Goal: Task Accomplishment & Management: Complete application form

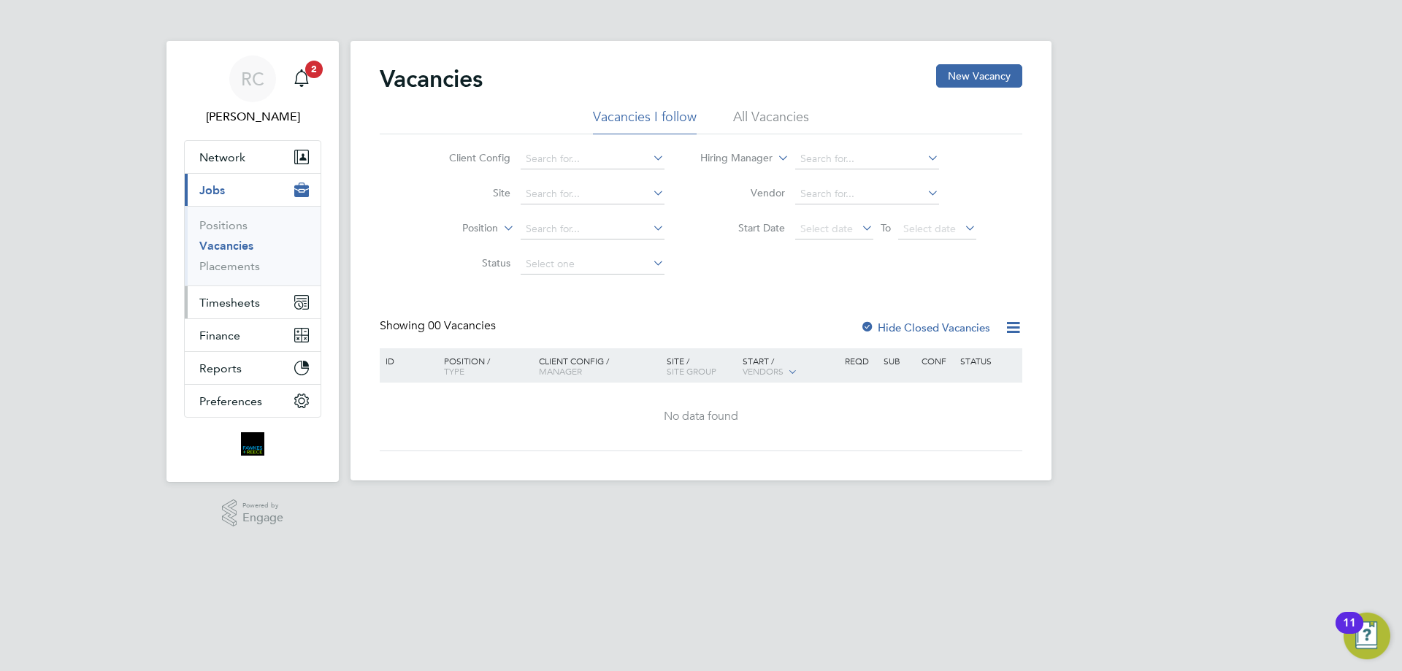
click at [246, 302] on span "Timesheets" at bounding box center [229, 303] width 61 height 14
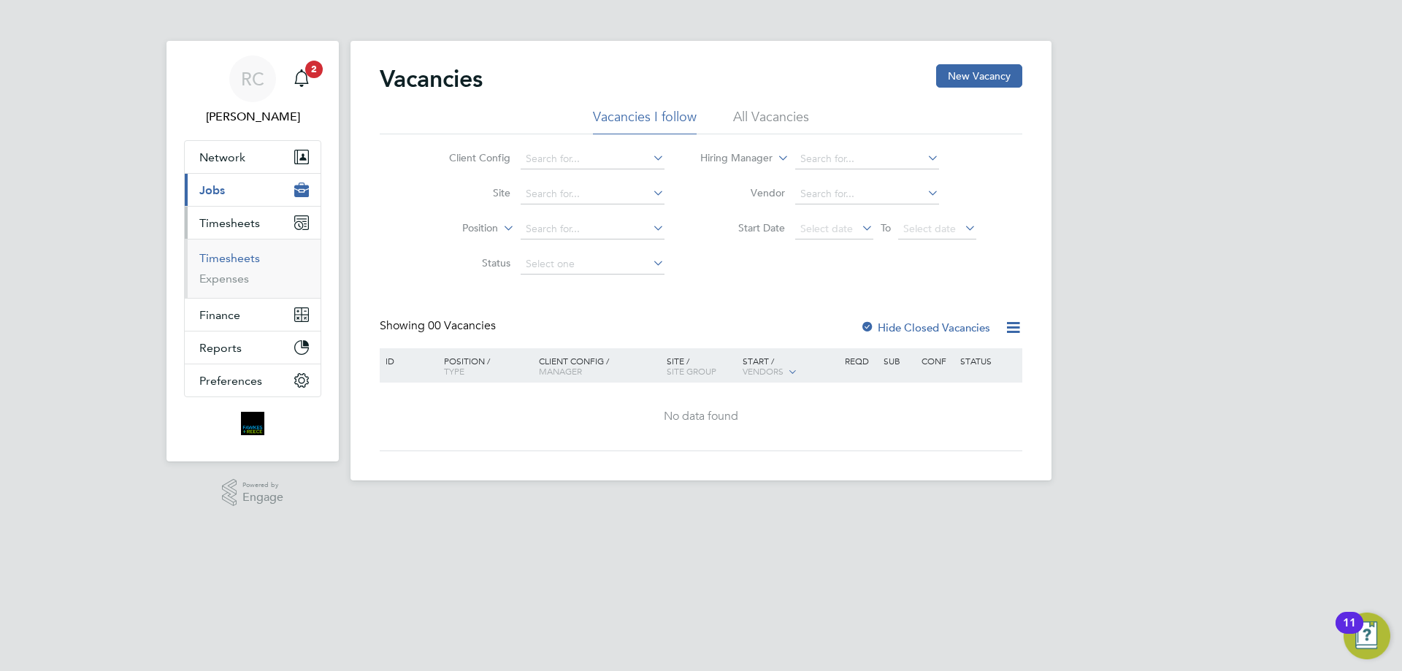
click at [234, 261] on link "Timesheets" at bounding box center [229, 258] width 61 height 14
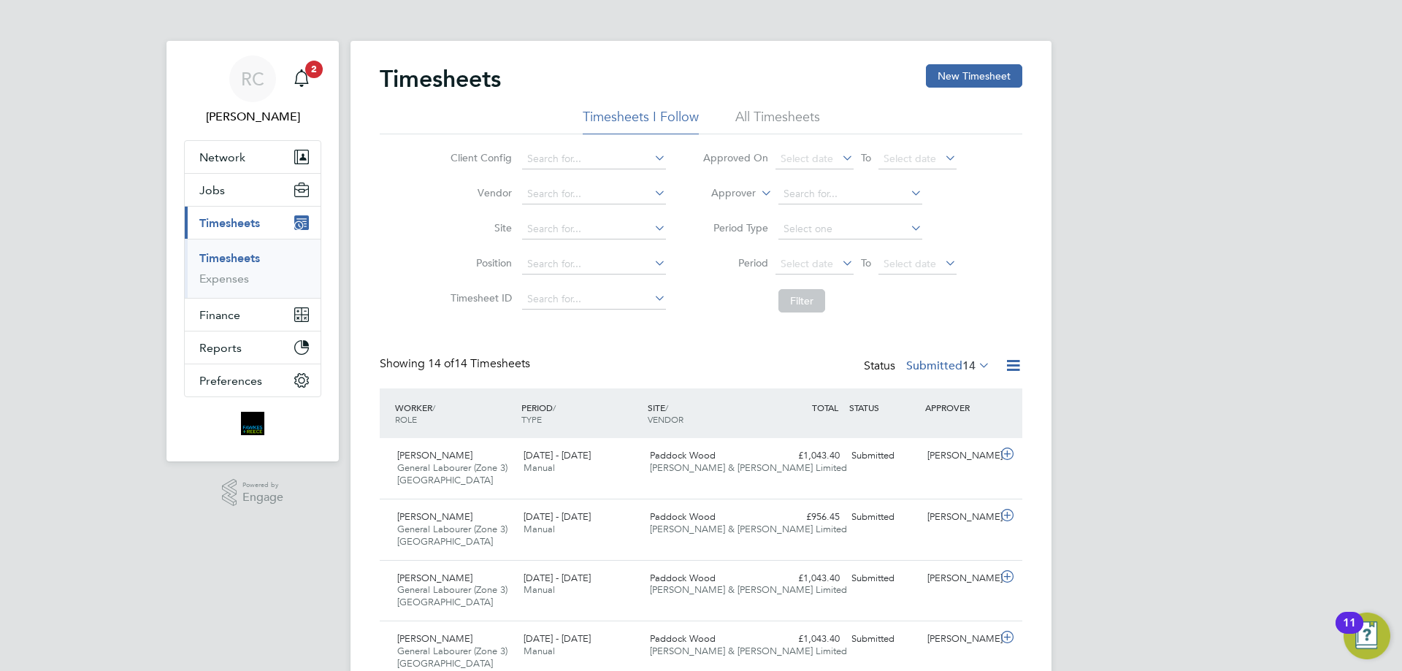
click at [776, 110] on li "All Timesheets" at bounding box center [777, 121] width 85 height 26
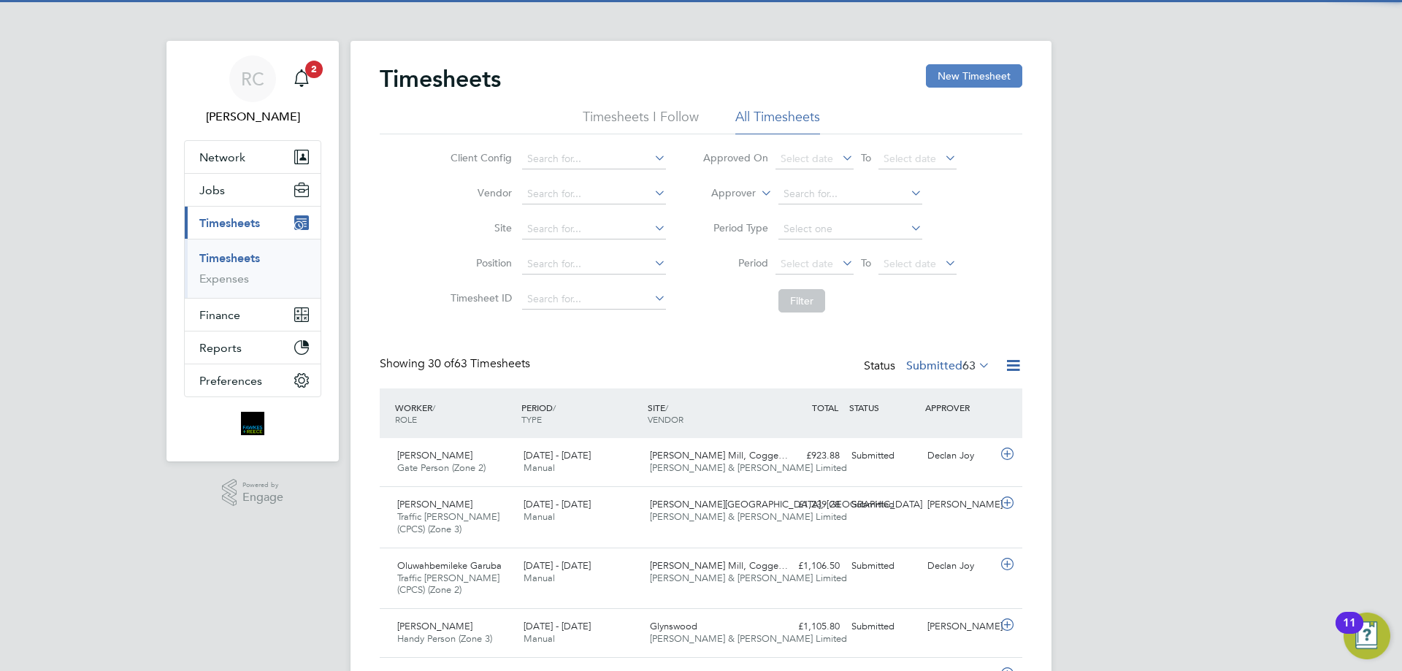
click at [979, 67] on button "New Timesheet" at bounding box center [974, 75] width 96 height 23
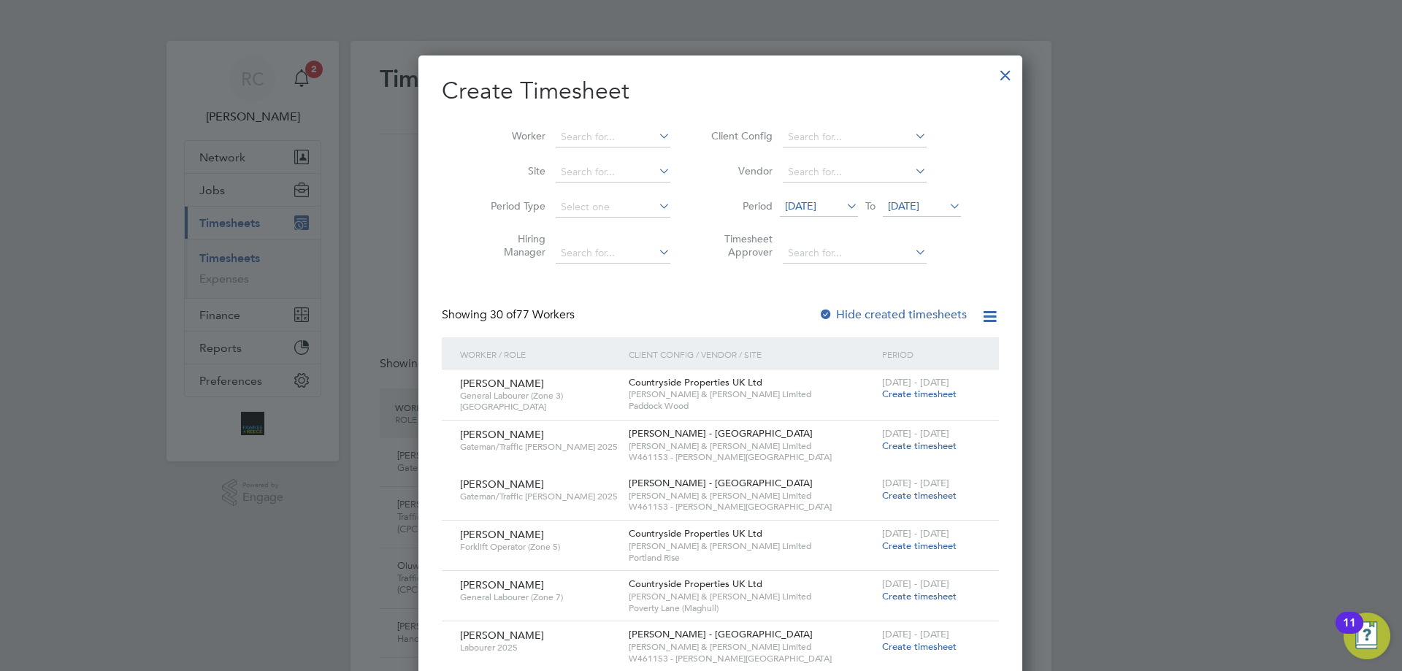
click at [819, 310] on div at bounding box center [826, 315] width 15 height 15
click at [919, 206] on span "[DATE]" at bounding box center [903, 205] width 31 height 13
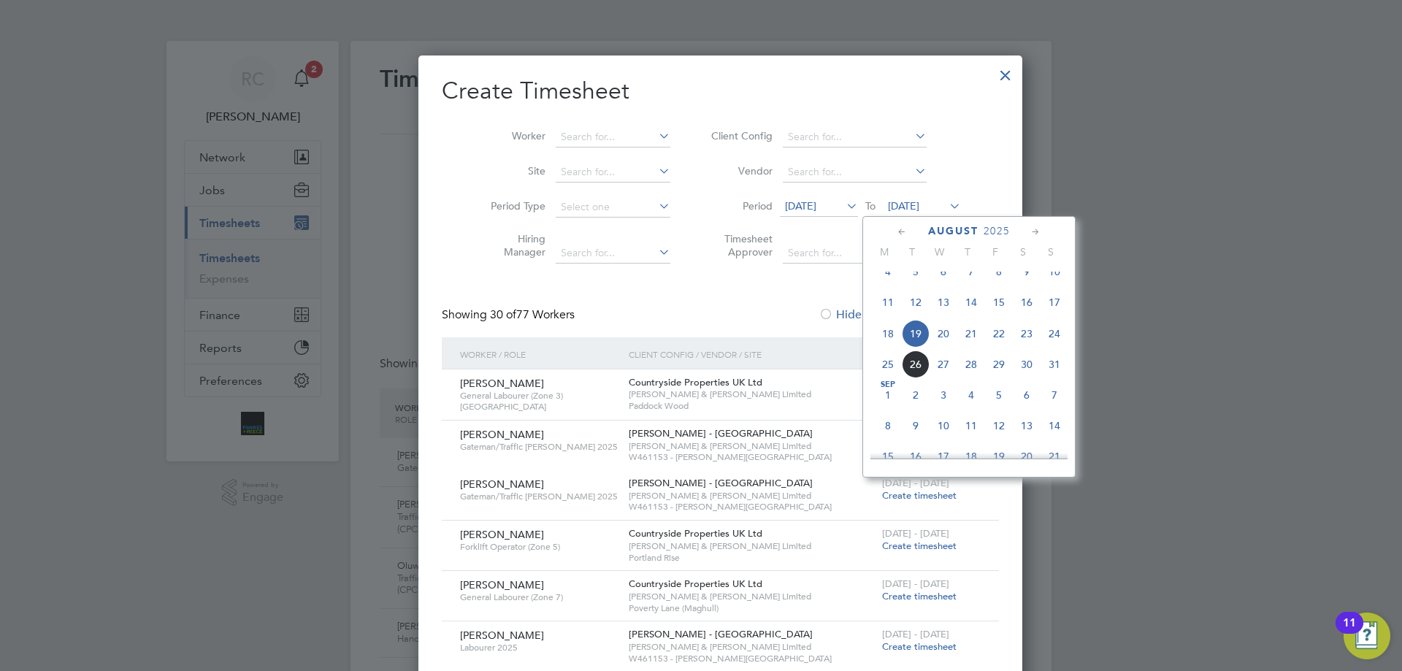
click at [1057, 343] on span "24" at bounding box center [1055, 334] width 28 height 28
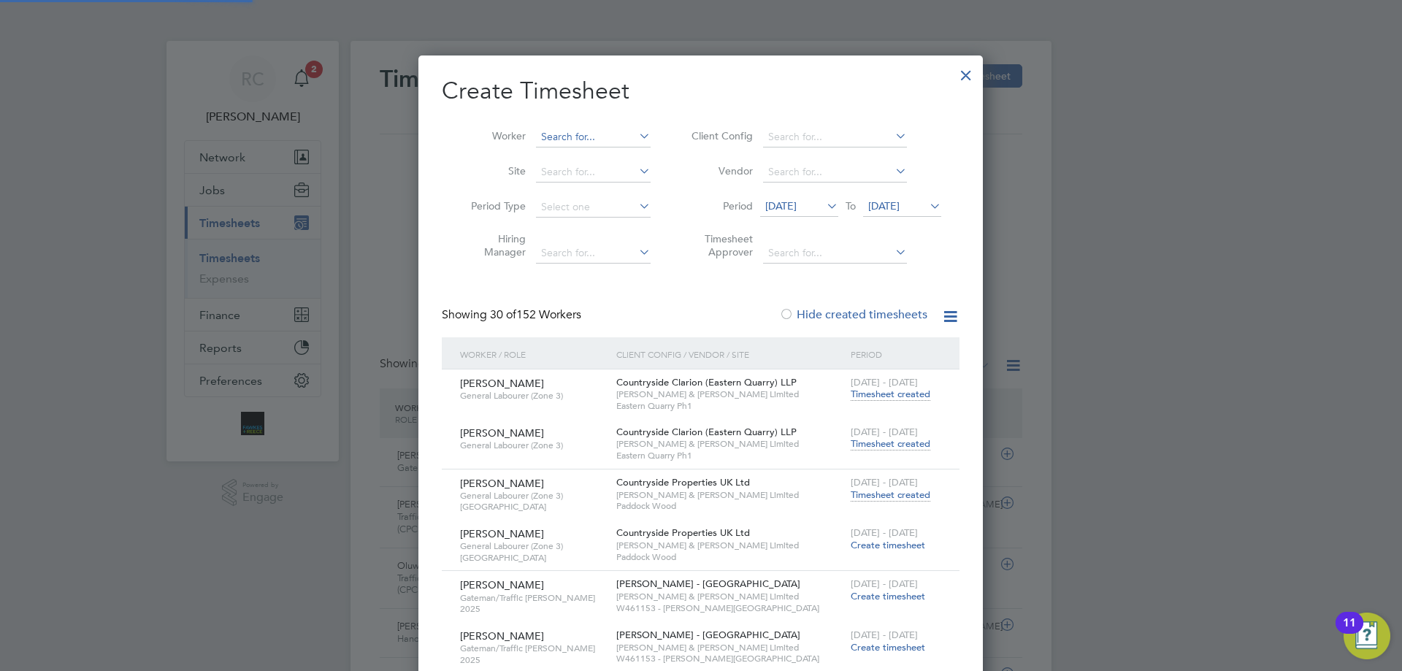
click at [559, 138] on input at bounding box center [593, 137] width 115 height 20
type input "[PERSON_NAME]"
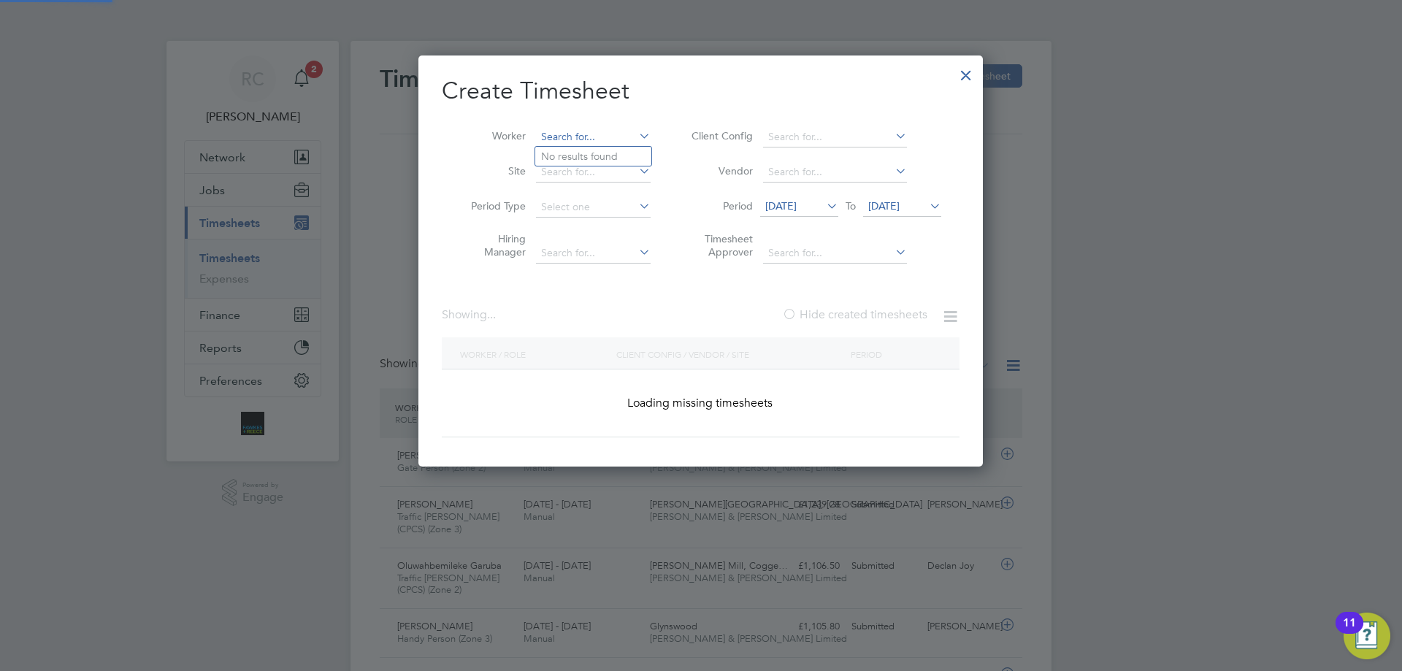
click at [579, 135] on input at bounding box center [593, 137] width 115 height 20
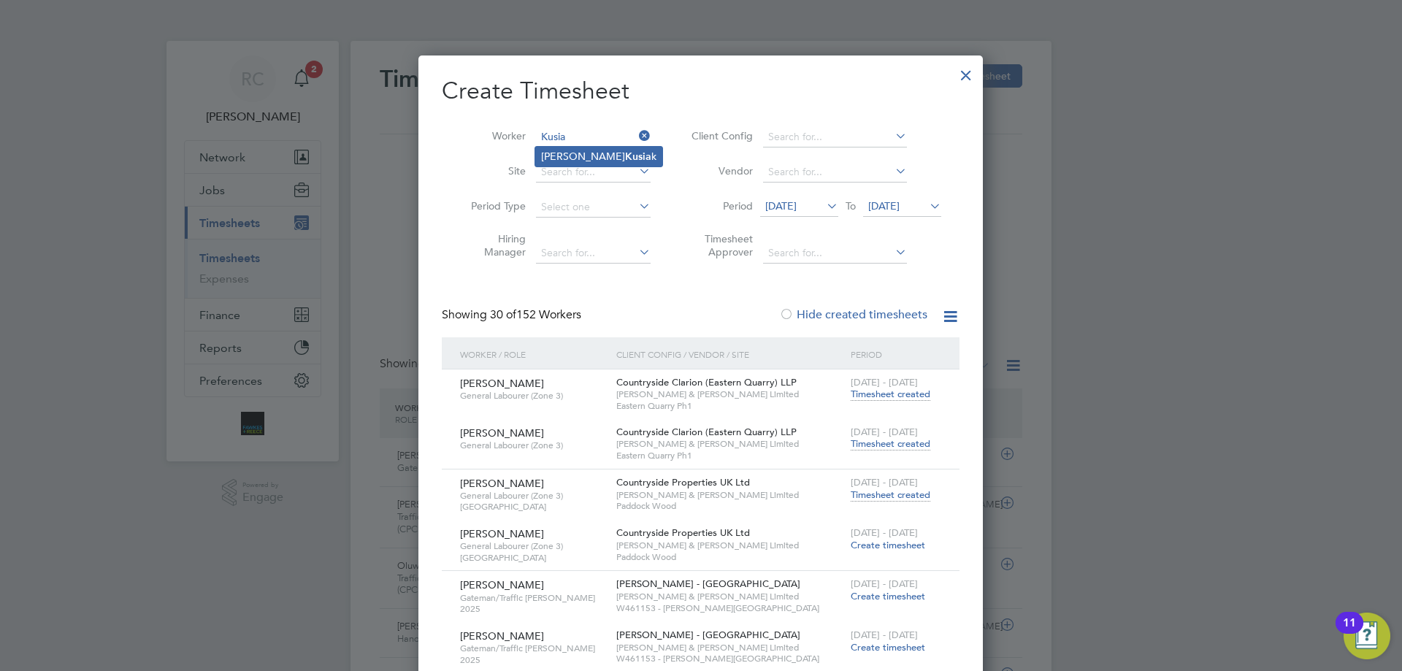
click at [625, 160] on b "Kusia" at bounding box center [638, 156] width 26 height 12
type input "[PERSON_NAME]"
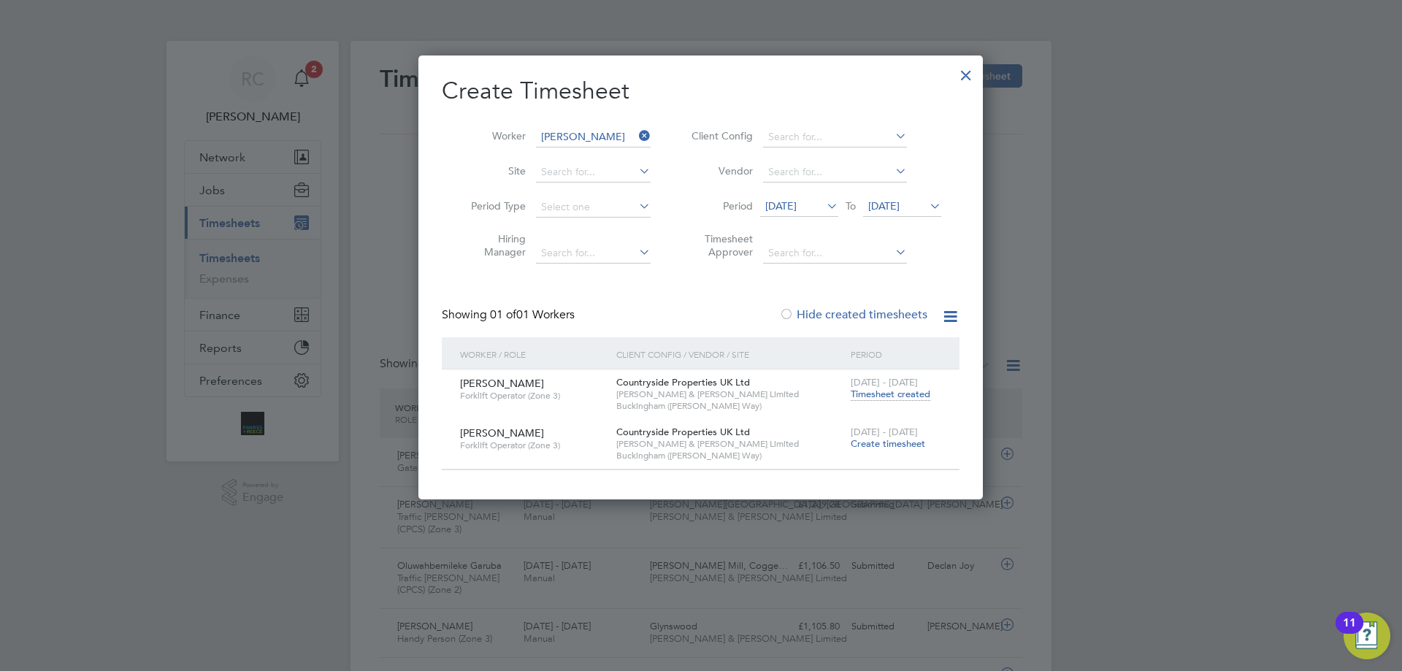
click at [870, 390] on span "Timesheet created" at bounding box center [891, 394] width 80 height 13
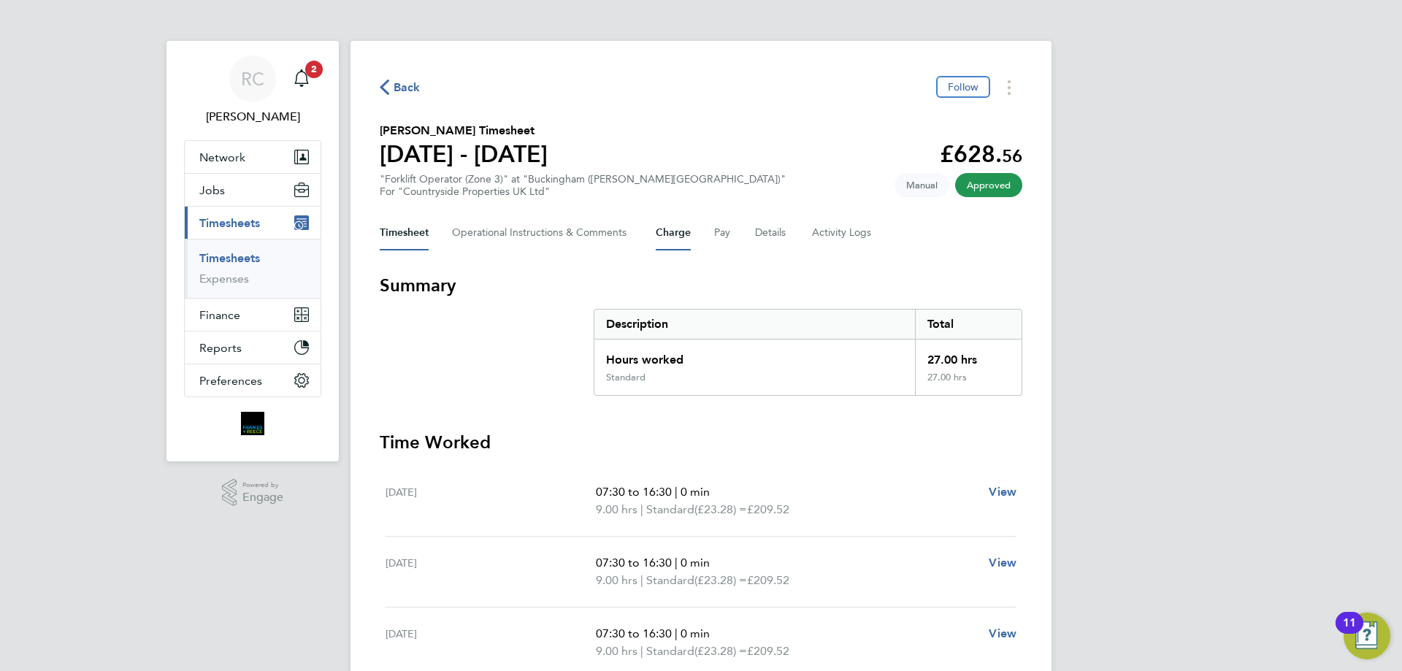
click at [673, 232] on button "Charge" at bounding box center [673, 232] width 35 height 35
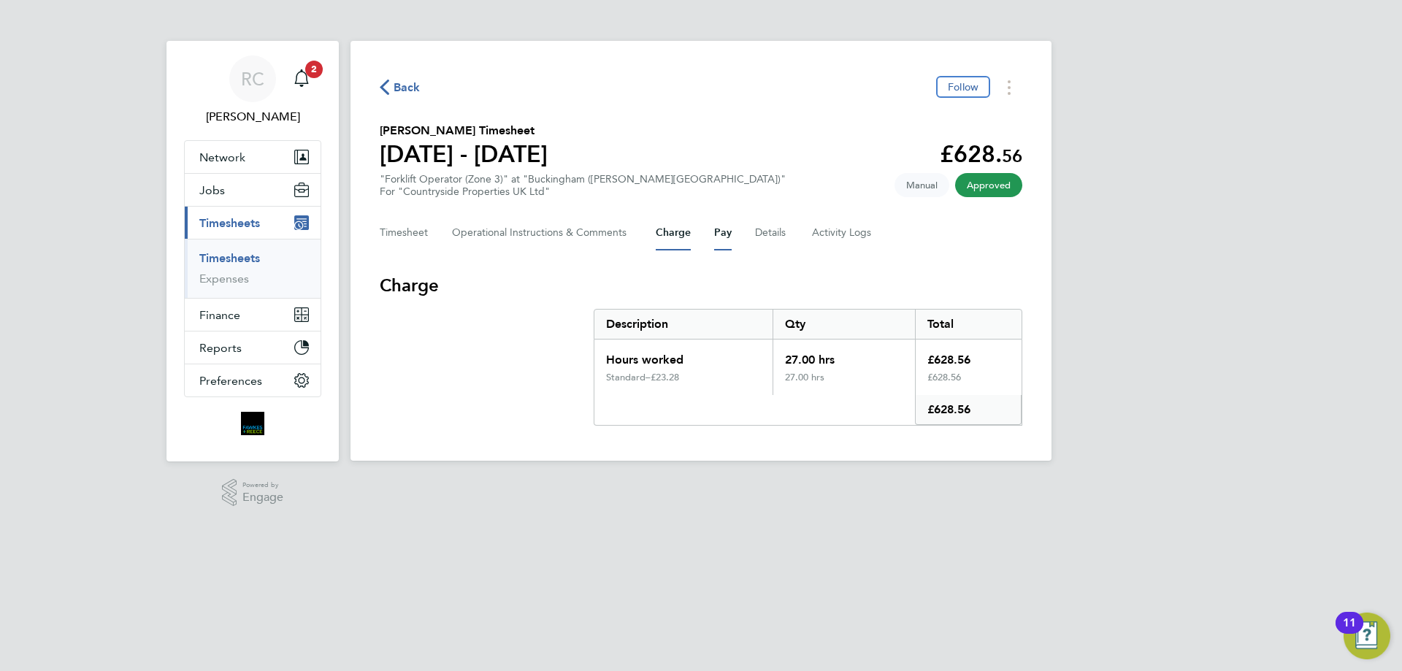
click at [724, 229] on button "Pay" at bounding box center [723, 232] width 18 height 35
click at [761, 232] on button "Details" at bounding box center [772, 232] width 34 height 35
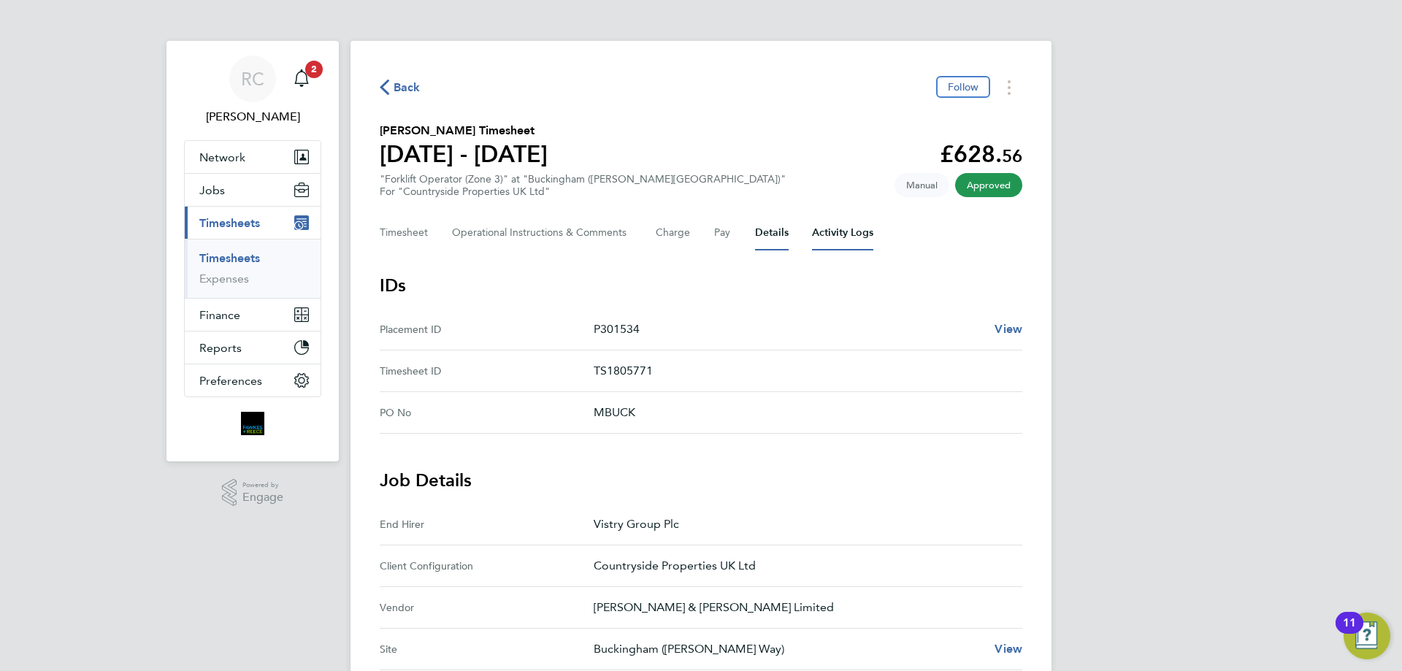
click at [825, 233] on Logs-tab "Activity Logs" at bounding box center [842, 232] width 61 height 35
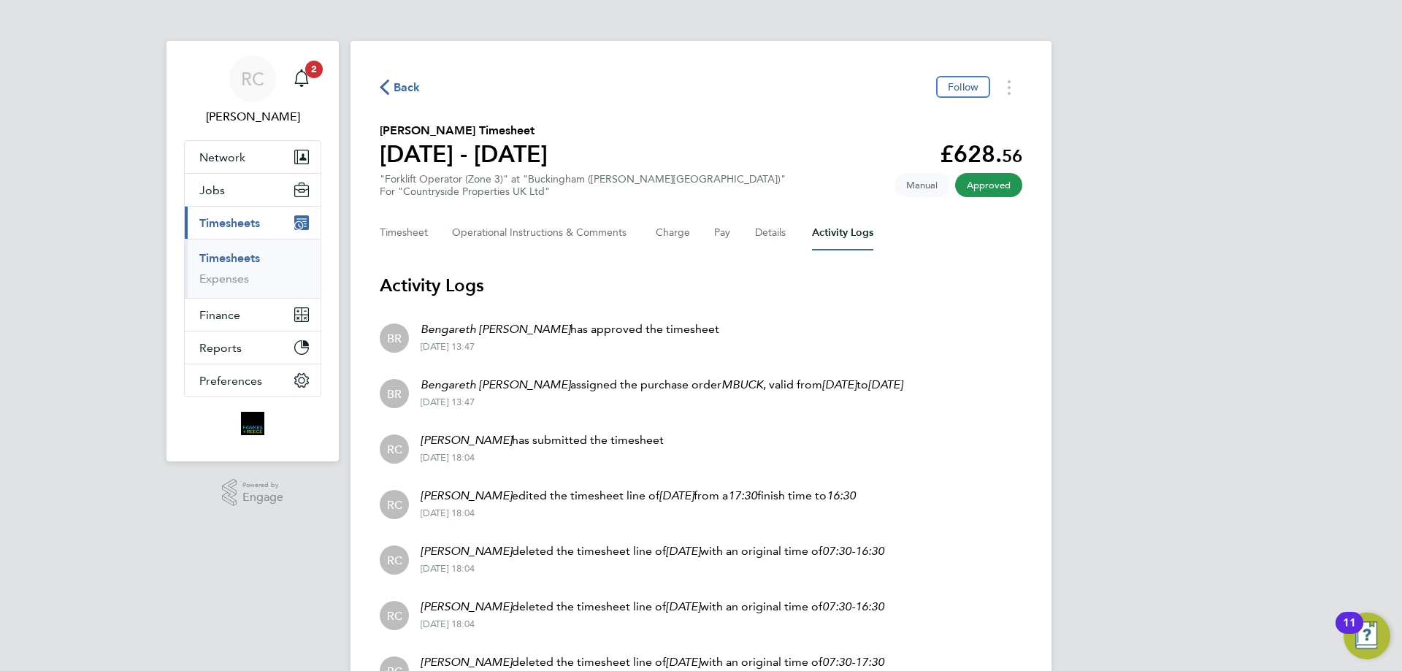
click at [227, 261] on link "Timesheets" at bounding box center [229, 258] width 61 height 14
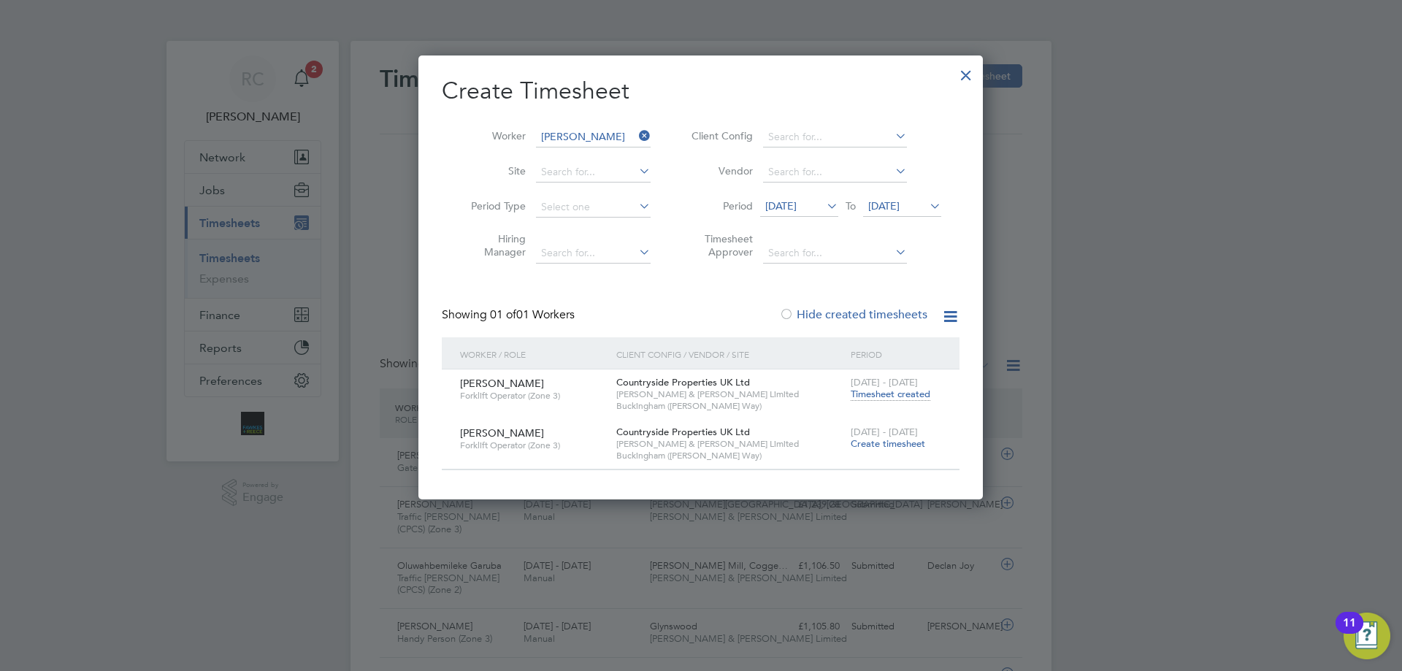
click at [881, 394] on span "Timesheet created" at bounding box center [891, 394] width 80 height 13
